Goal: Task Accomplishment & Management: Use online tool/utility

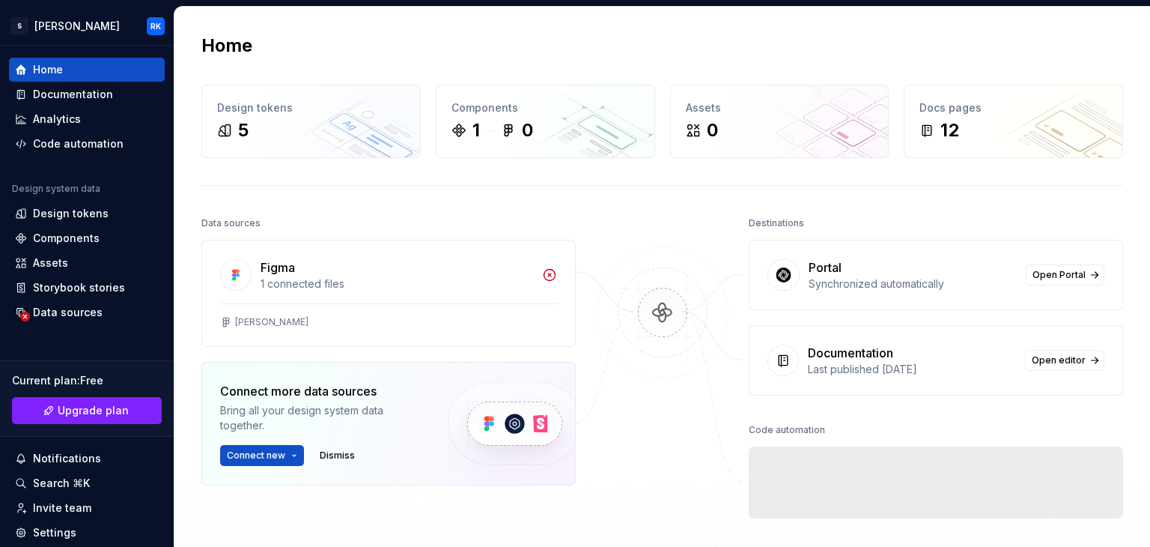
click at [470, 22] on div "Home Design tokens 5 Components 1 0 Assets 0 Docs pages 12 Data sources Figma 1…" at bounding box center [663, 327] width 976 height 640
click at [81, 218] on div "Design tokens" at bounding box center [71, 213] width 76 height 15
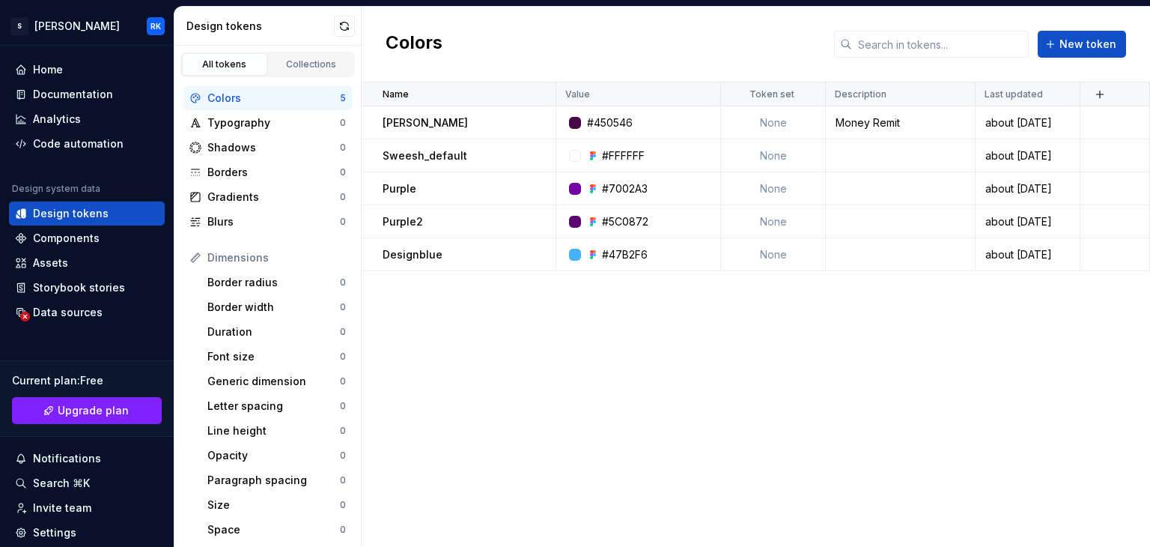
click at [521, 372] on div "Name Value Token set Description Last updated [PERSON_NAME] #450546 None Money …" at bounding box center [756, 314] width 789 height 464
click at [1092, 40] on span "New token" at bounding box center [1088, 44] width 57 height 15
